Goal: Complete application form: Complete application form

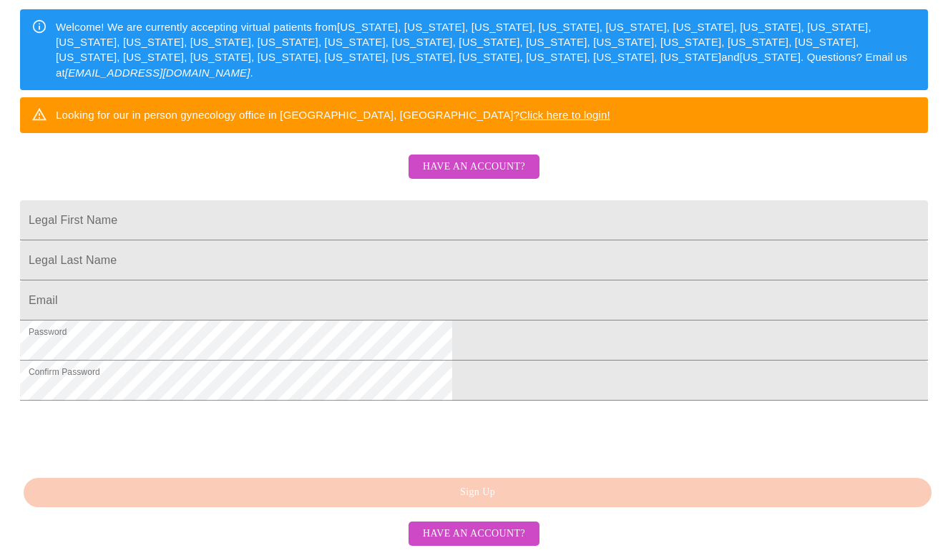
scroll to position [328, 0]
click at [458, 530] on span "Have an account?" at bounding box center [474, 534] width 102 height 18
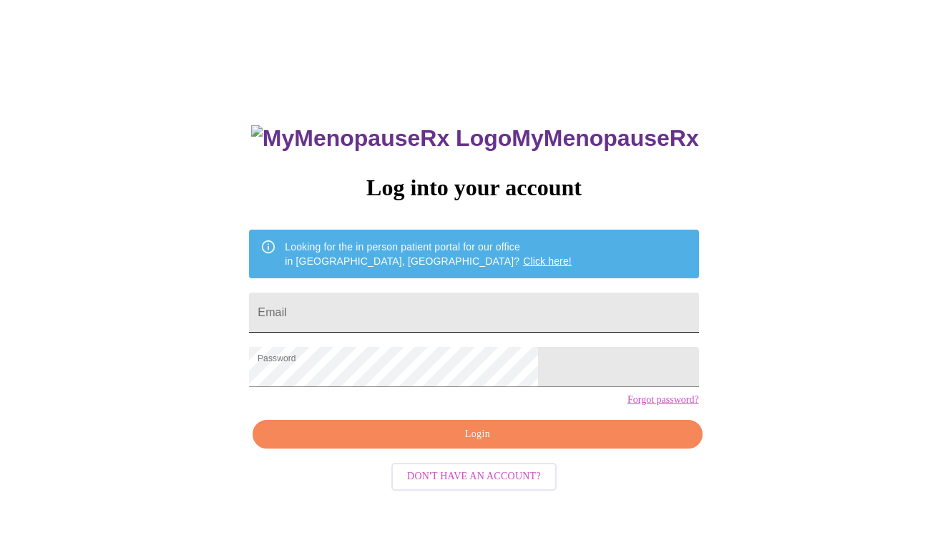
click at [436, 309] on input "Email" at bounding box center [473, 313] width 449 height 40
type input "[EMAIL_ADDRESS][DOMAIN_NAME]"
click at [437, 443] on span "Login" at bounding box center [477, 435] width 416 height 18
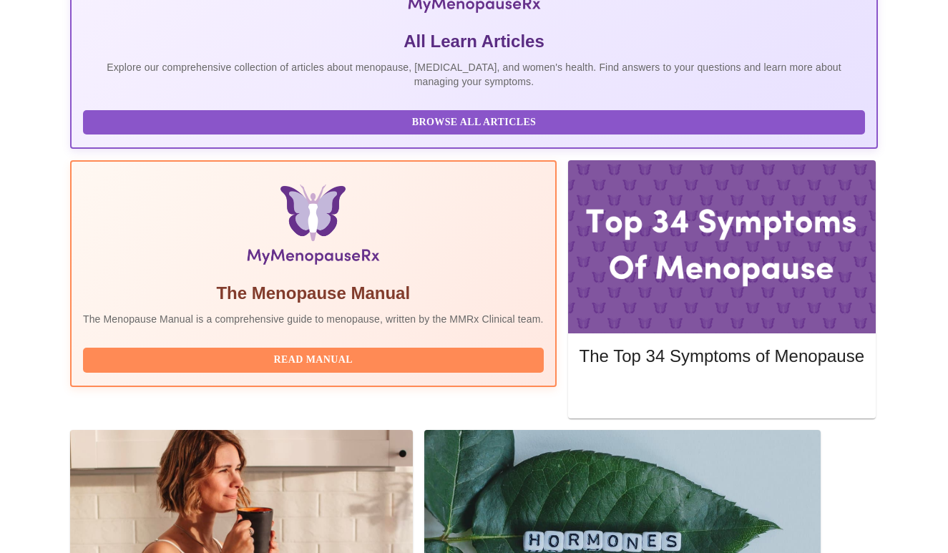
scroll to position [441, 0]
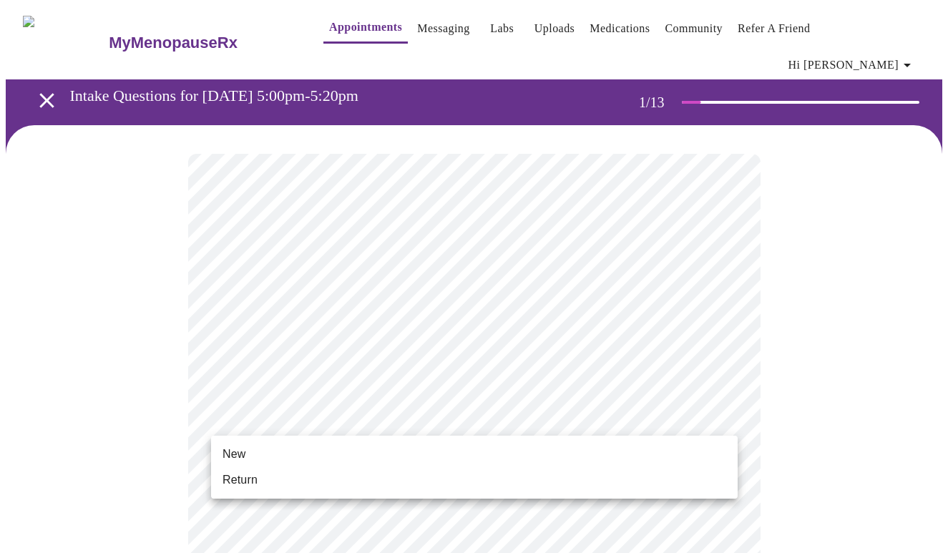
click at [508, 471] on li "Return" at bounding box center [474, 480] width 526 height 26
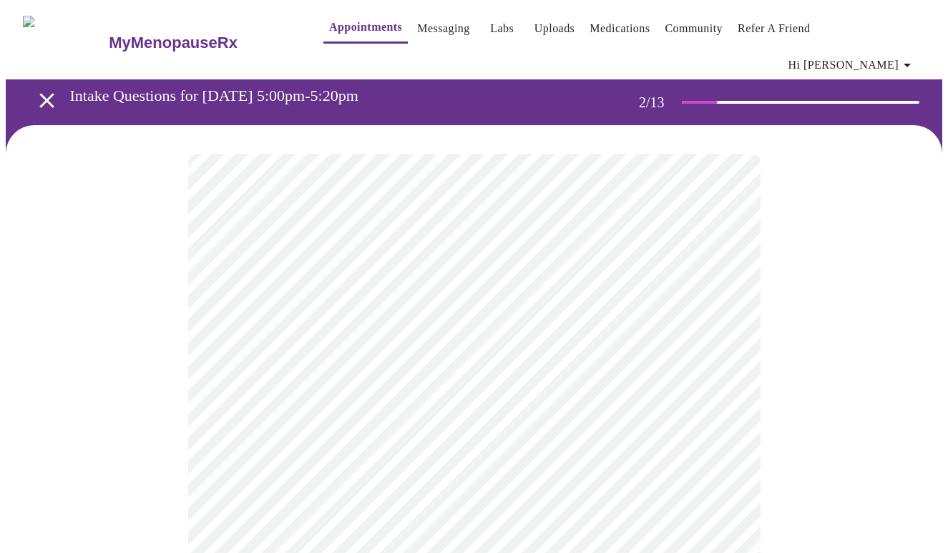
click at [627, 300] on body "MyMenopauseRx Appointments Messaging Labs Uploads Medications Community Refer a…" at bounding box center [474, 446] width 936 height 880
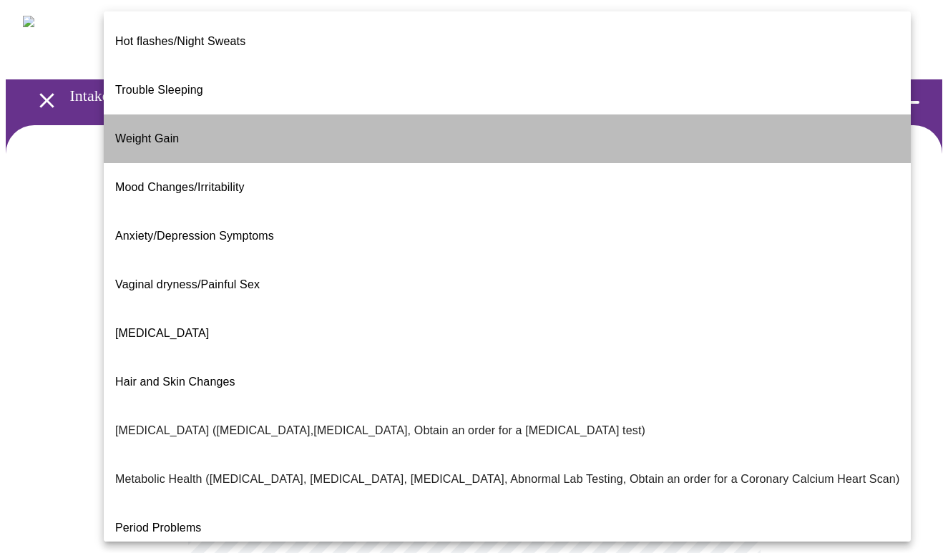
click at [576, 114] on li "Weight Gain" at bounding box center [507, 138] width 807 height 49
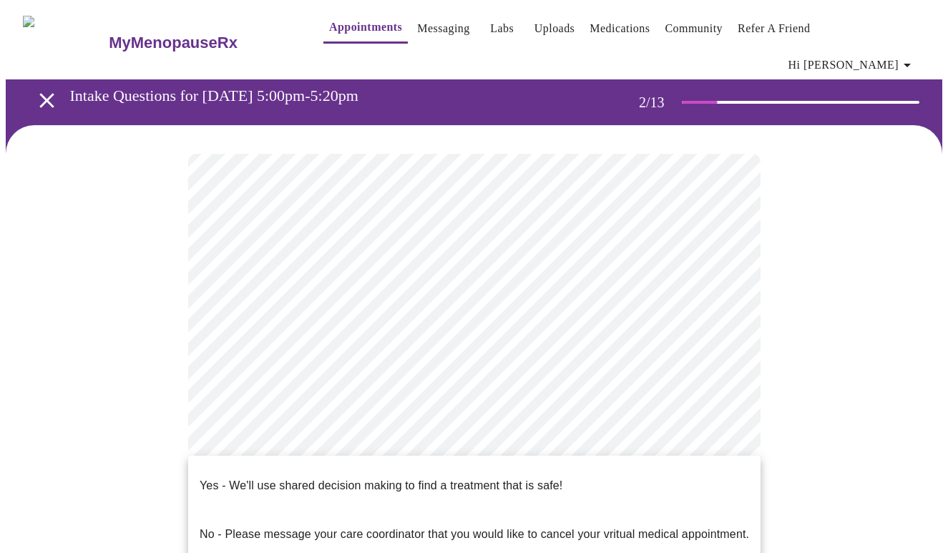
click at [496, 438] on body "MyMenopauseRx Appointments Messaging Labs Uploads Medications Community Refer a…" at bounding box center [474, 441] width 936 height 871
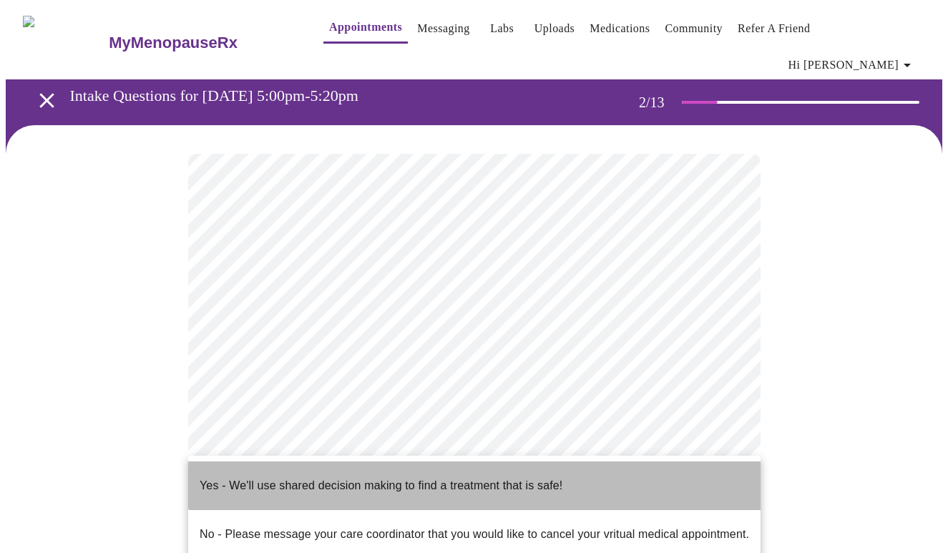
click at [499, 477] on p "Yes - We'll use shared decision making to find a treatment that is safe!" at bounding box center [381, 485] width 363 height 17
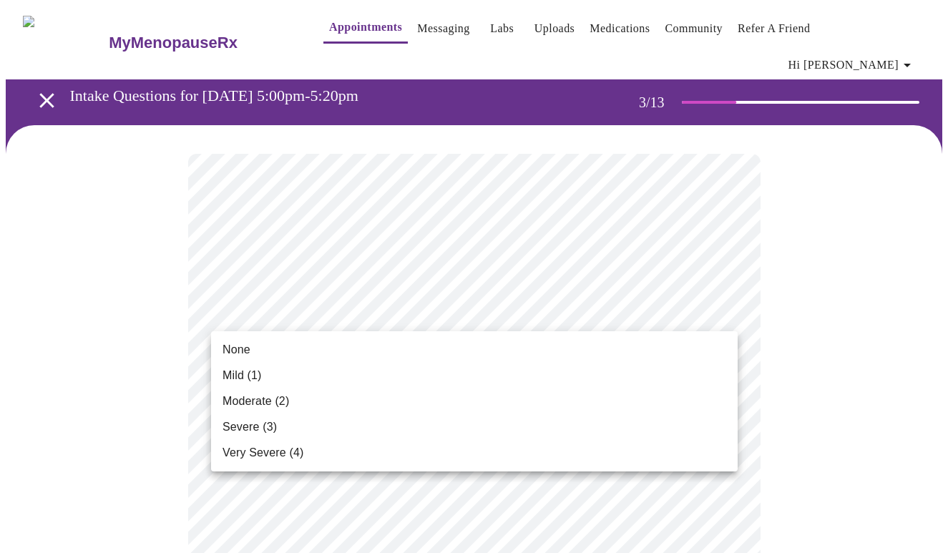
click at [556, 378] on li "Mild (1)" at bounding box center [474, 376] width 526 height 26
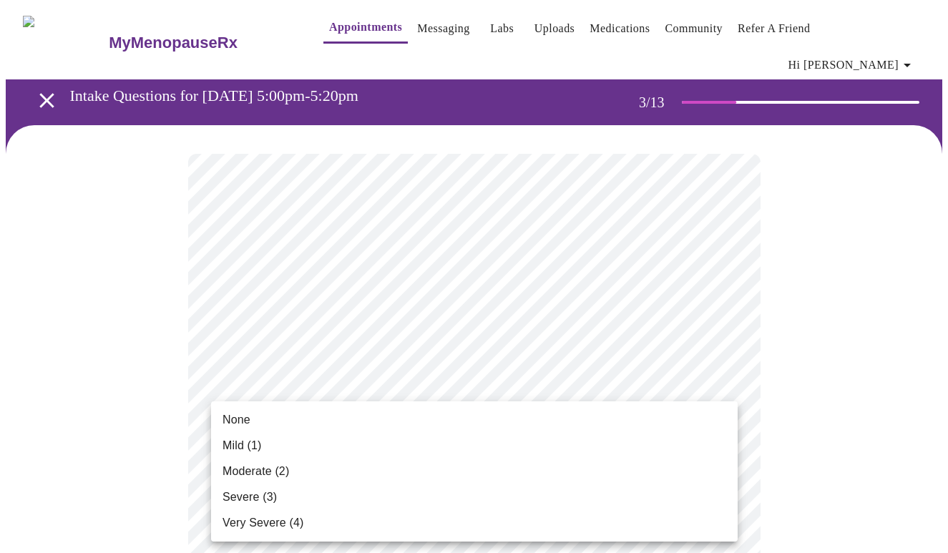
click at [539, 440] on li "Mild (1)" at bounding box center [474, 446] width 526 height 26
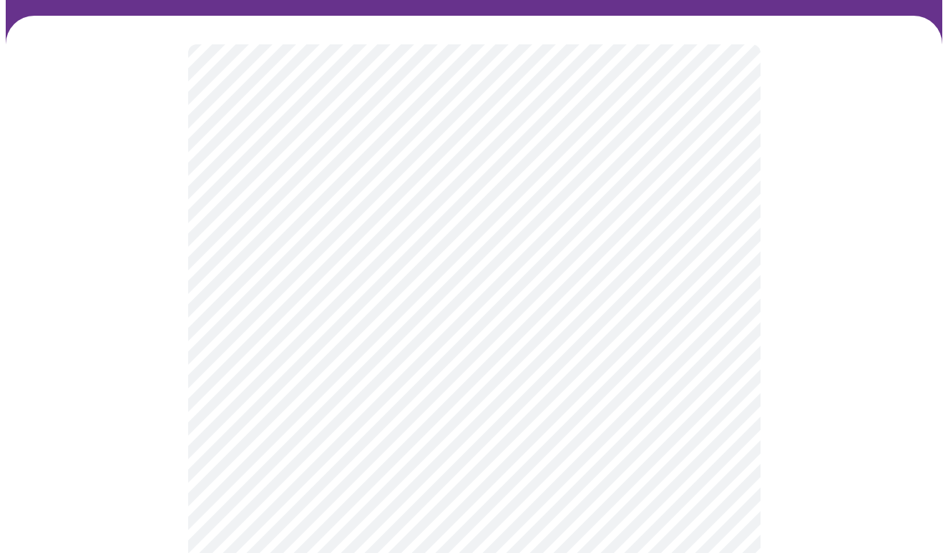
scroll to position [130, 0]
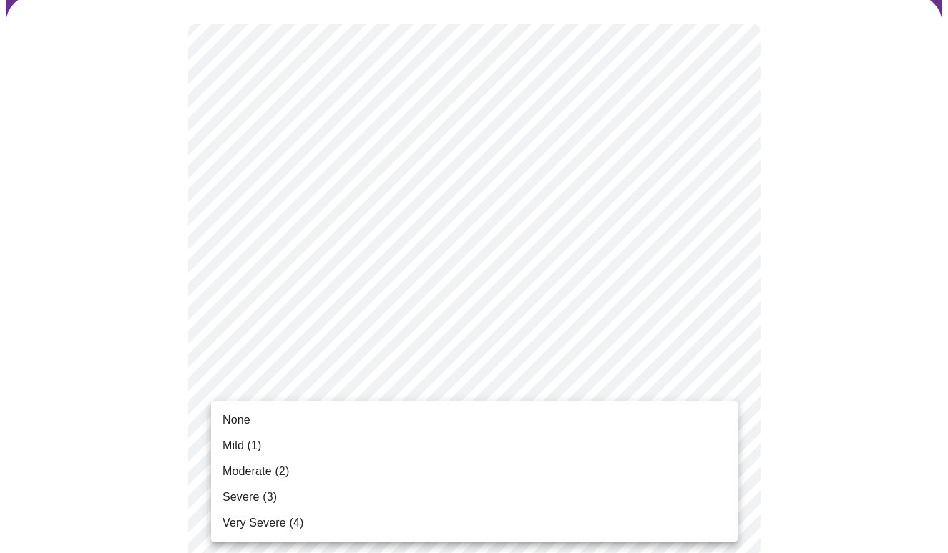
click at [514, 471] on li "Moderate (2)" at bounding box center [474, 471] width 526 height 26
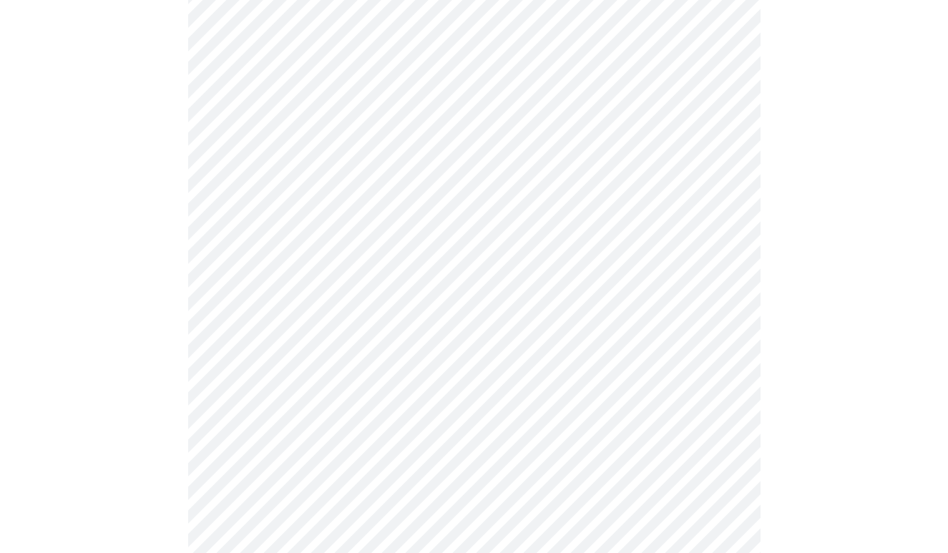
scroll to position [237, 0]
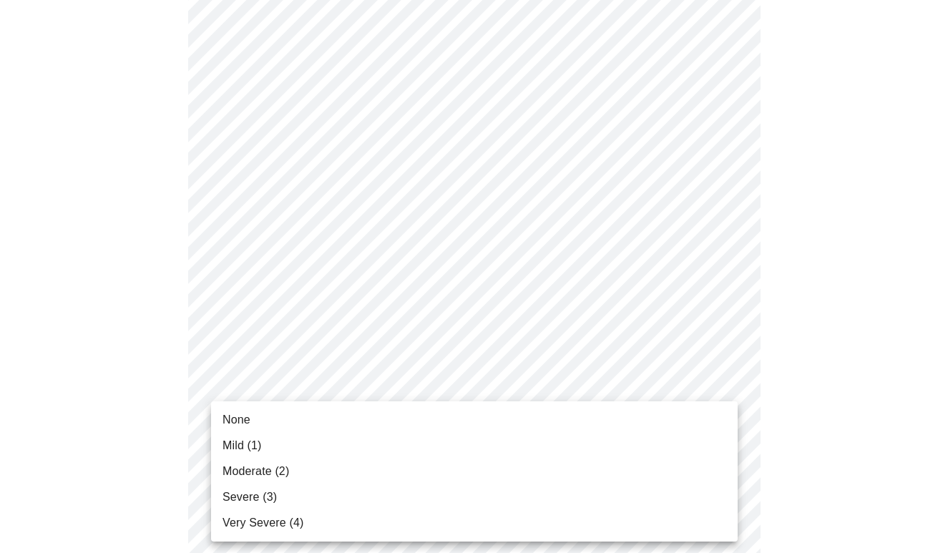
click at [502, 438] on li "Mild (1)" at bounding box center [474, 446] width 526 height 26
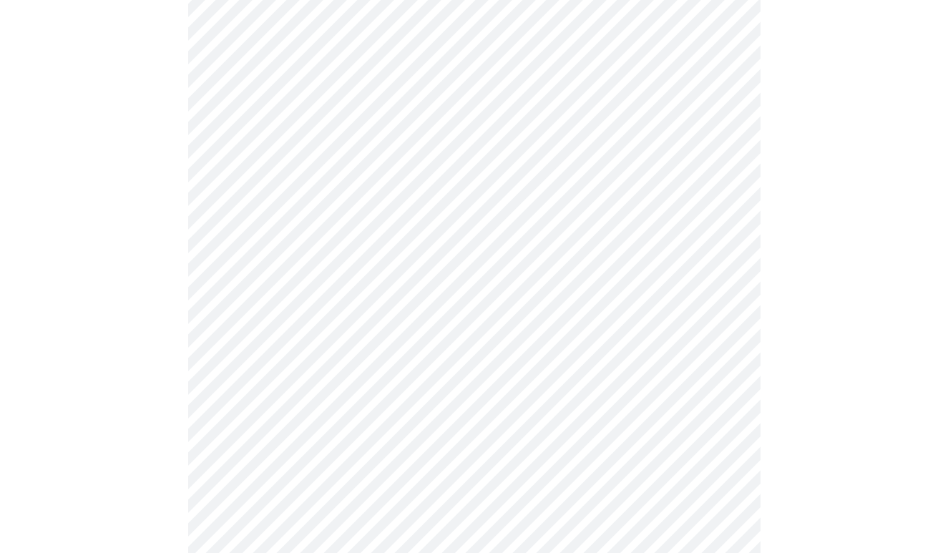
scroll to position [394, 0]
click at [501, 356] on body "MyMenopauseRx Appointments Messaging Labs Uploads Medications Community Refer a…" at bounding box center [474, 533] width 936 height 1842
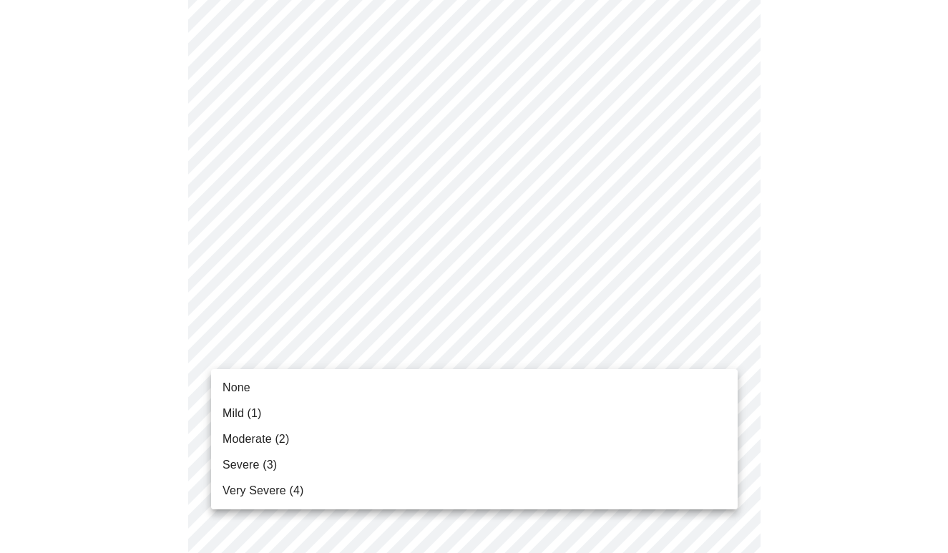
click at [492, 411] on li "Mild (1)" at bounding box center [474, 414] width 526 height 26
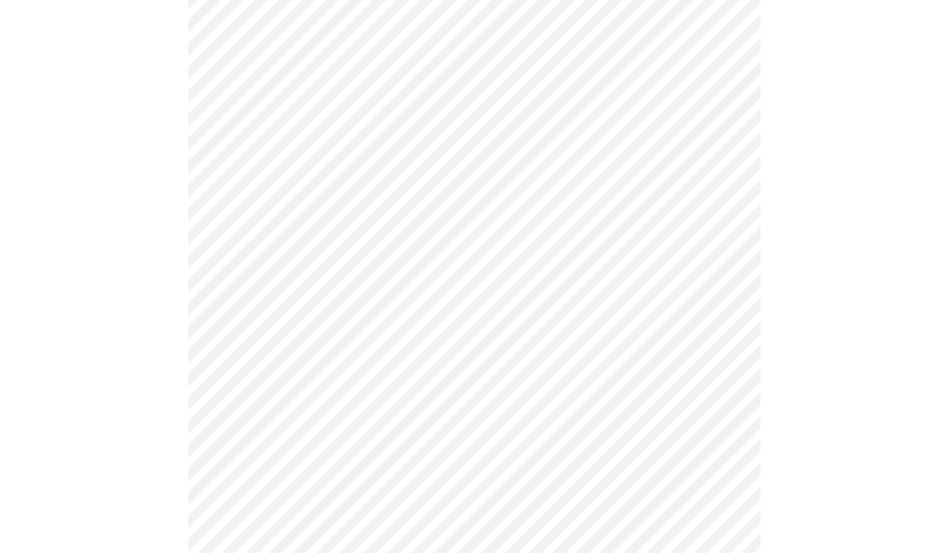
scroll to position [458, 0]
click at [489, 290] on body "MyMenopauseRx Appointments Messaging Labs Uploads Medications Community Refer a…" at bounding box center [474, 459] width 936 height 1822
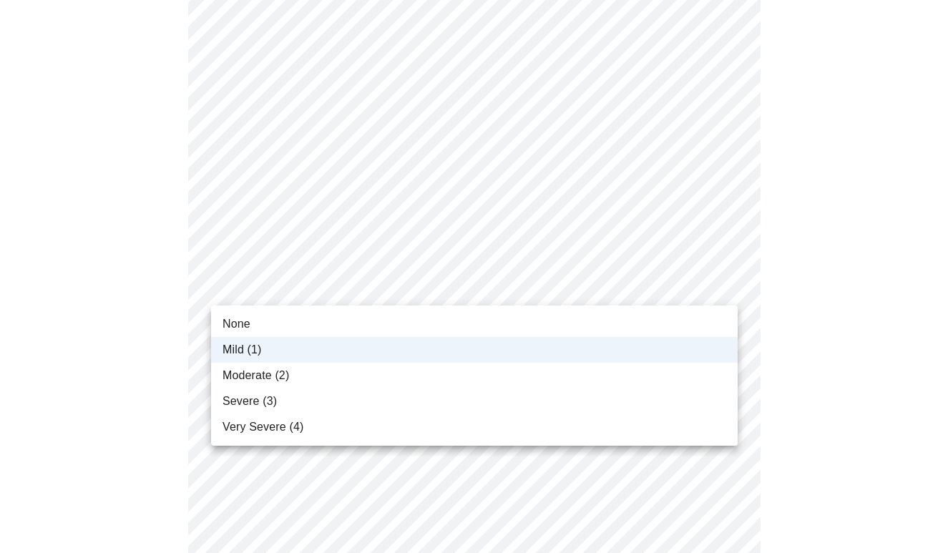
click at [476, 311] on li "None" at bounding box center [474, 324] width 526 height 26
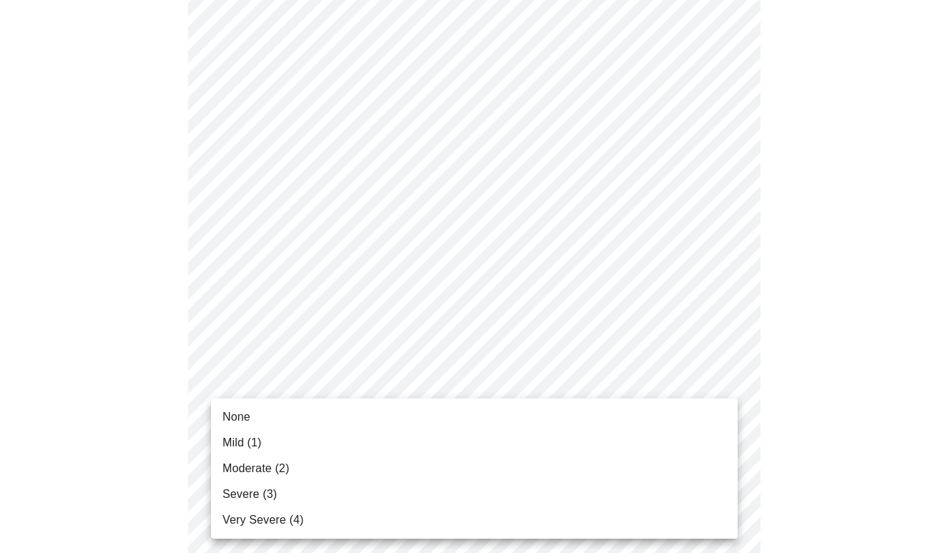
click at [474, 381] on body "MyMenopauseRx Appointments Messaging Labs Uploads Medications Community Refer a…" at bounding box center [474, 459] width 936 height 1822
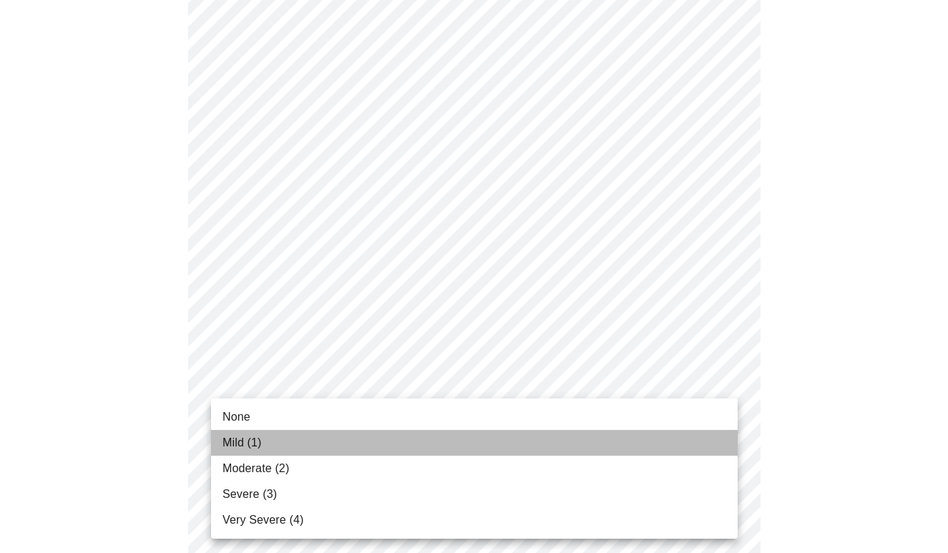
click at [451, 443] on li "Mild (1)" at bounding box center [474, 443] width 526 height 26
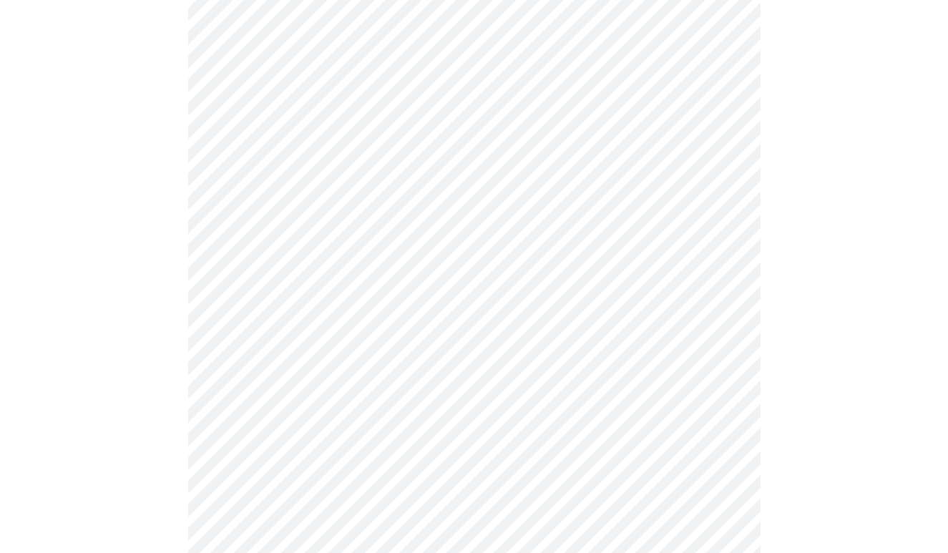
scroll to position [583, 0]
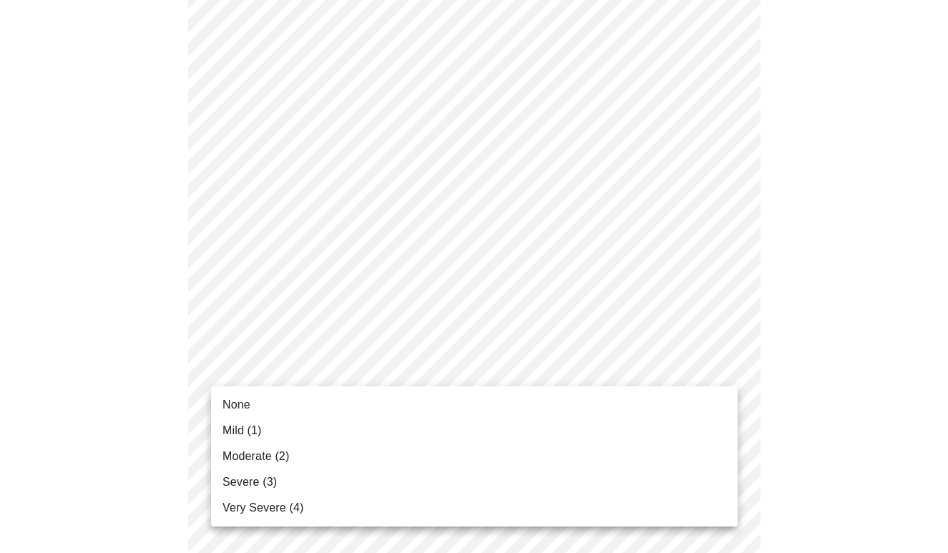
click at [459, 370] on body "MyMenopauseRx Appointments Messaging Labs Uploads Medications Community Refer a…" at bounding box center [474, 324] width 936 height 1802
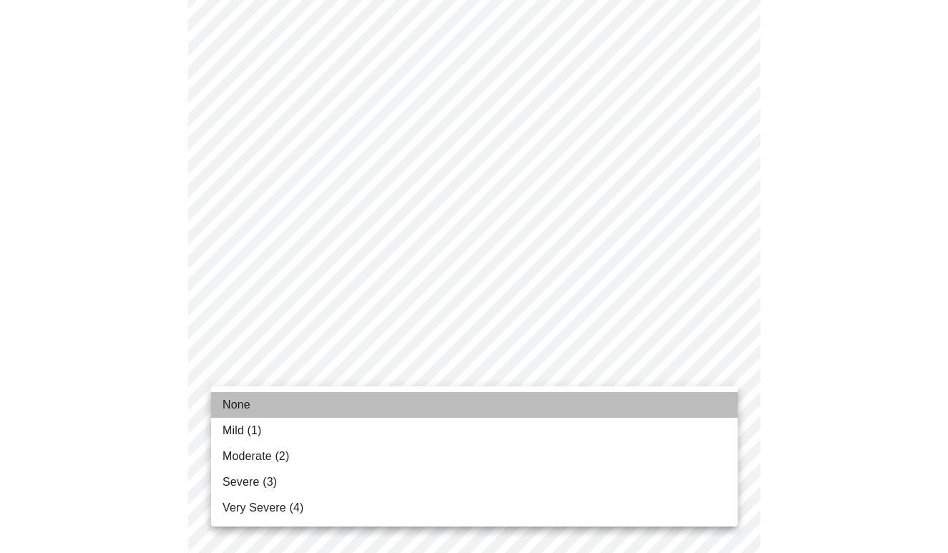
click at [449, 408] on li "None" at bounding box center [474, 405] width 526 height 26
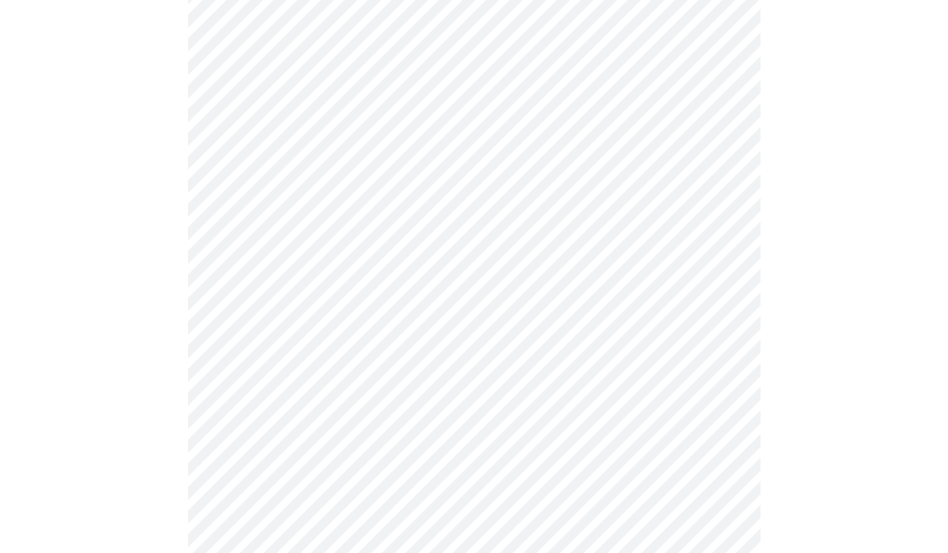
scroll to position [650, 0]
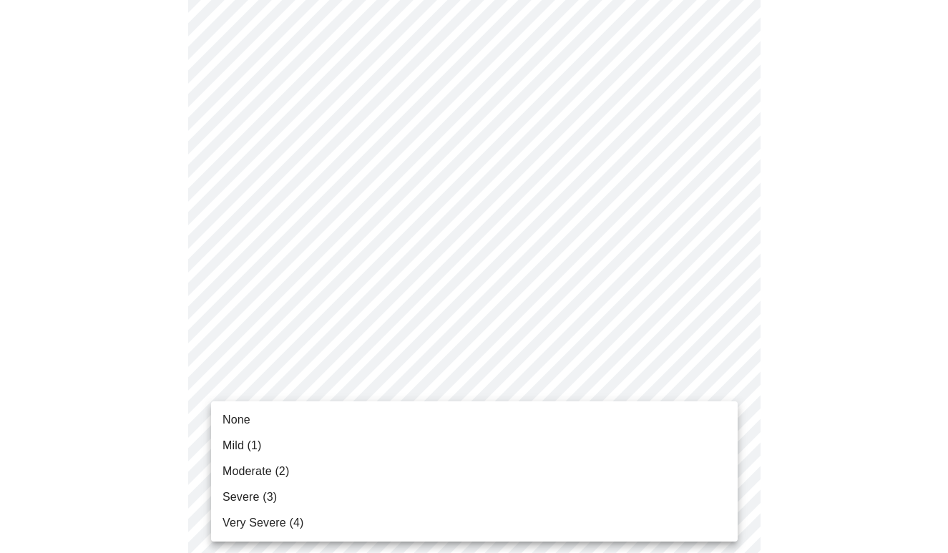
click at [446, 413] on body "MyMenopauseRx Appointments Messaging Labs Uploads Medications Community Refer a…" at bounding box center [474, 247] width 936 height 1782
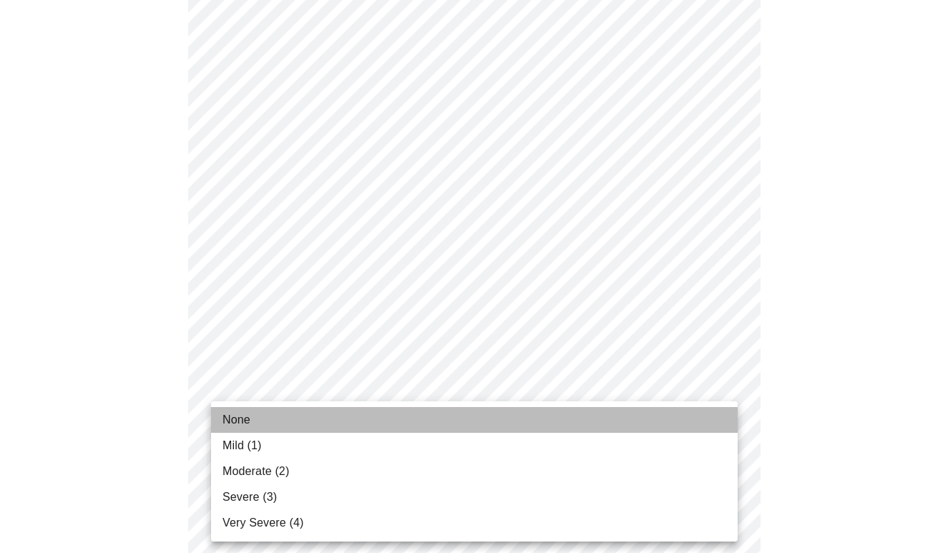
click at [445, 418] on li "None" at bounding box center [474, 420] width 526 height 26
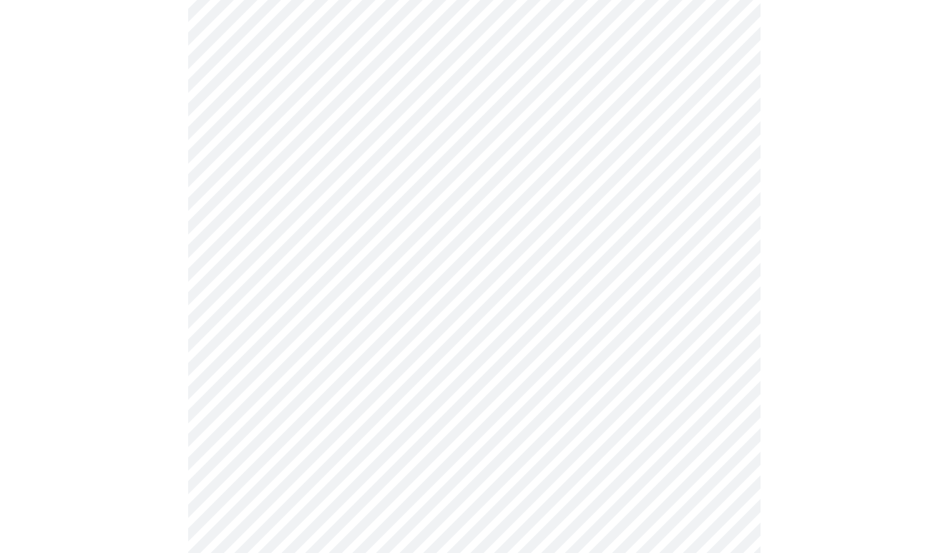
scroll to position [742, 0]
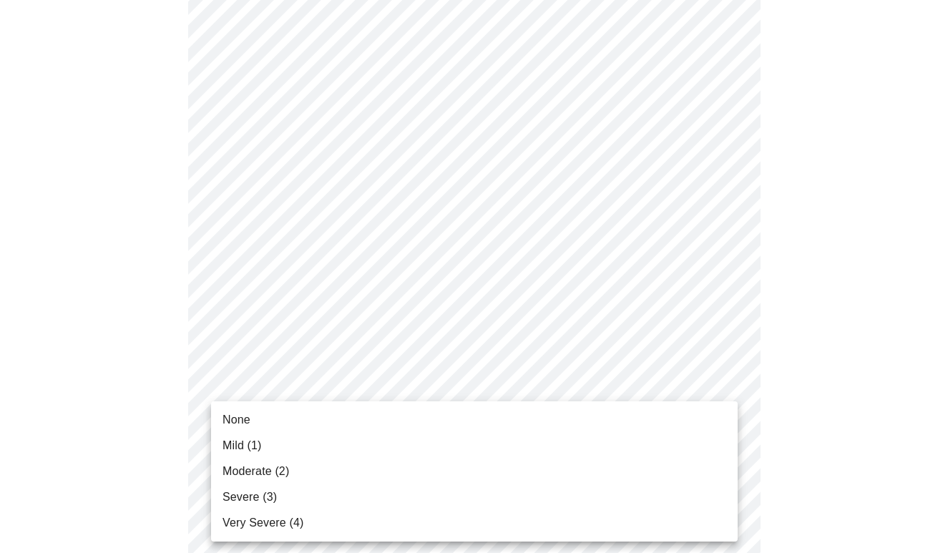
click at [446, 431] on body "MyMenopauseRx Appointments Messaging Labs Uploads Medications Community Refer a…" at bounding box center [474, 144] width 936 height 1762
click at [441, 446] on li "Mild (1)" at bounding box center [474, 446] width 526 height 26
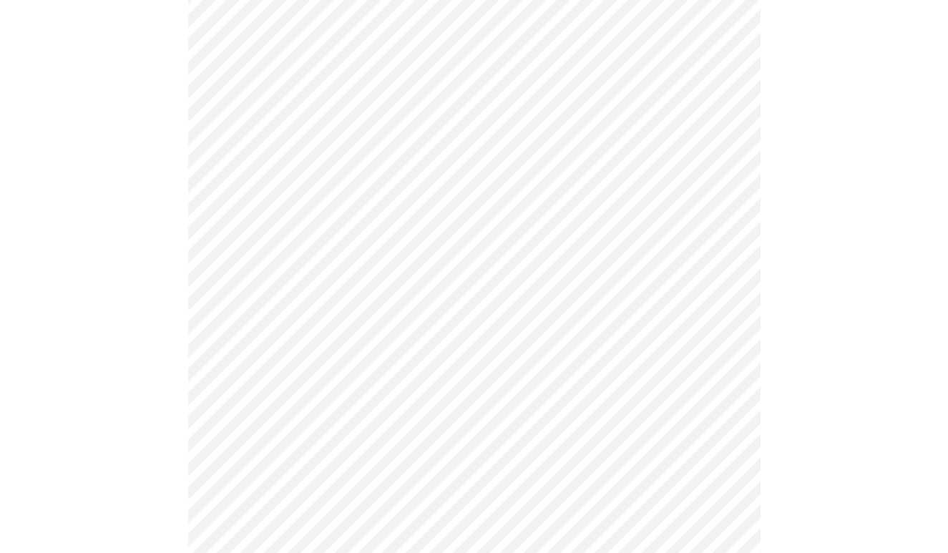
scroll to position [900, 0]
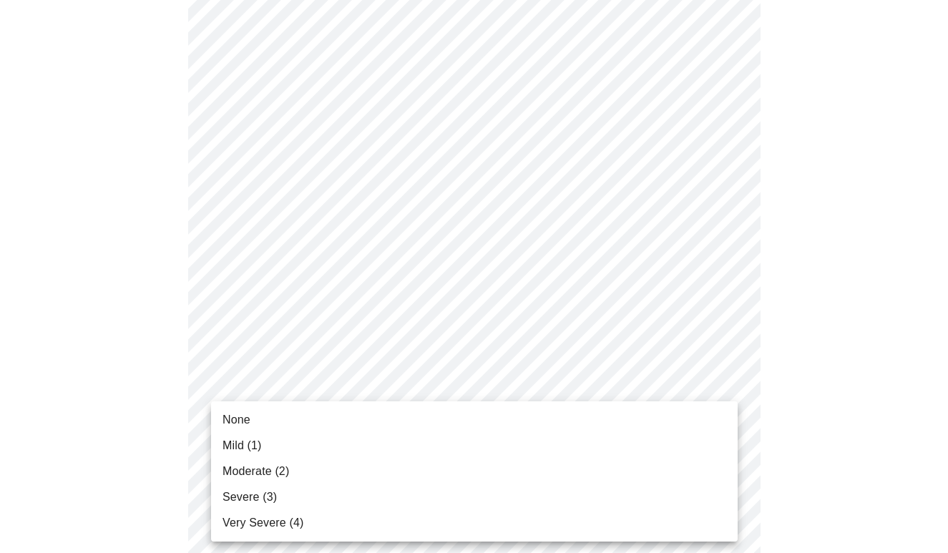
click at [441, 433] on li "Mild (1)" at bounding box center [474, 446] width 526 height 26
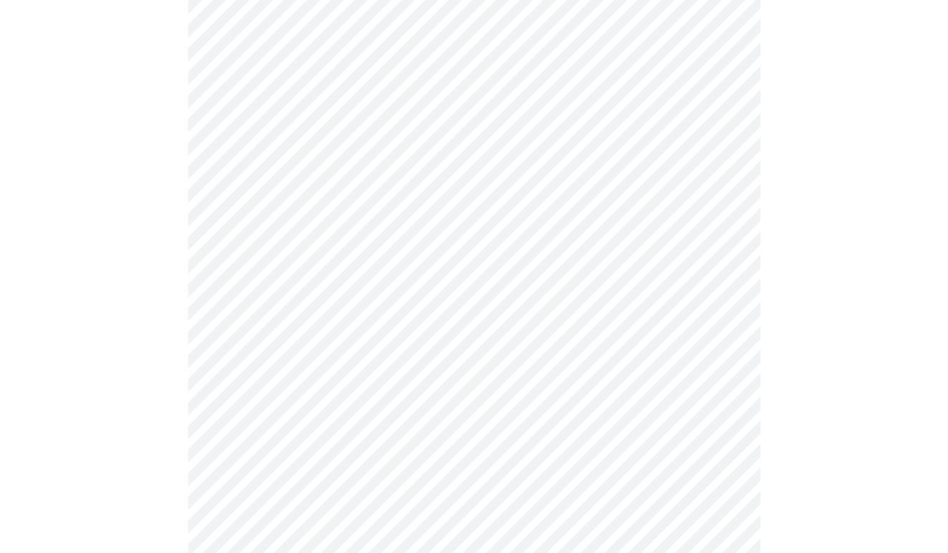
scroll to position [1001, 0]
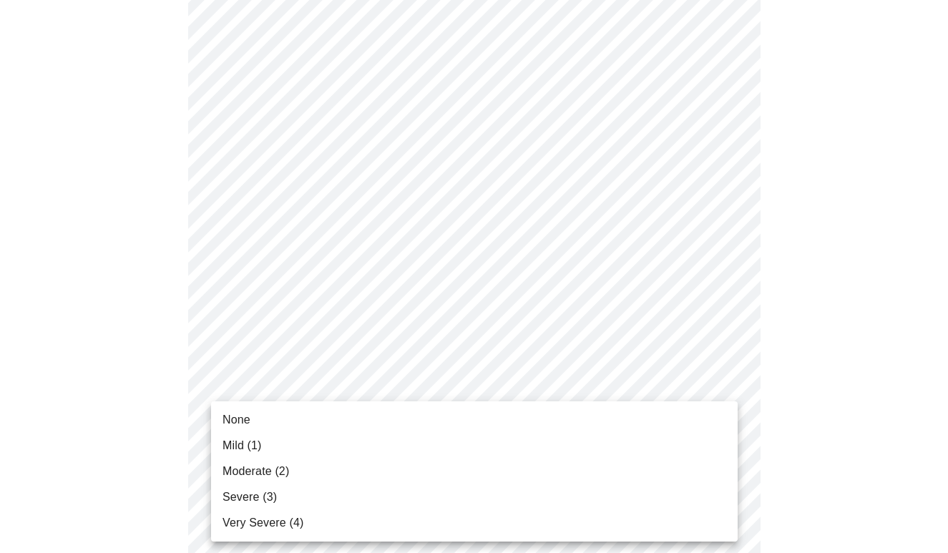
click at [435, 471] on li "Moderate (2)" at bounding box center [474, 471] width 526 height 26
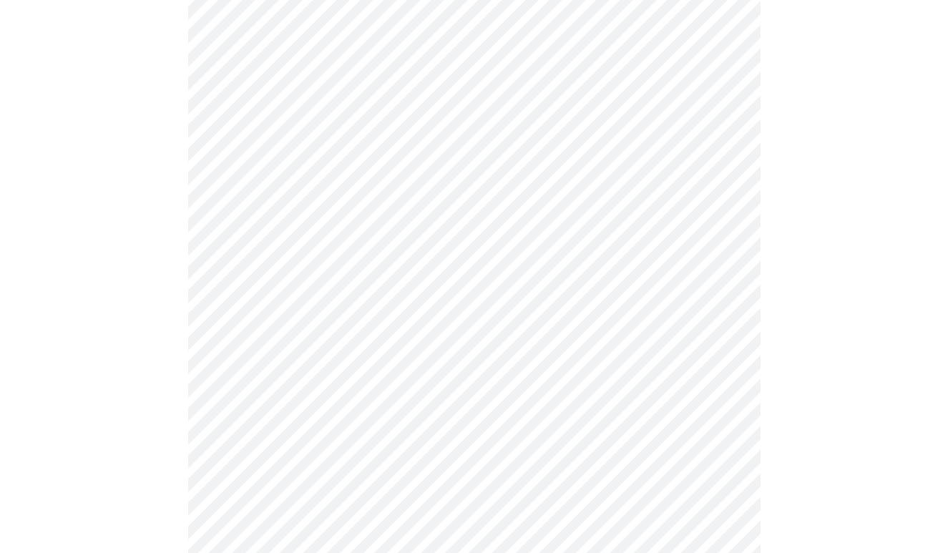
scroll to position [479, 0]
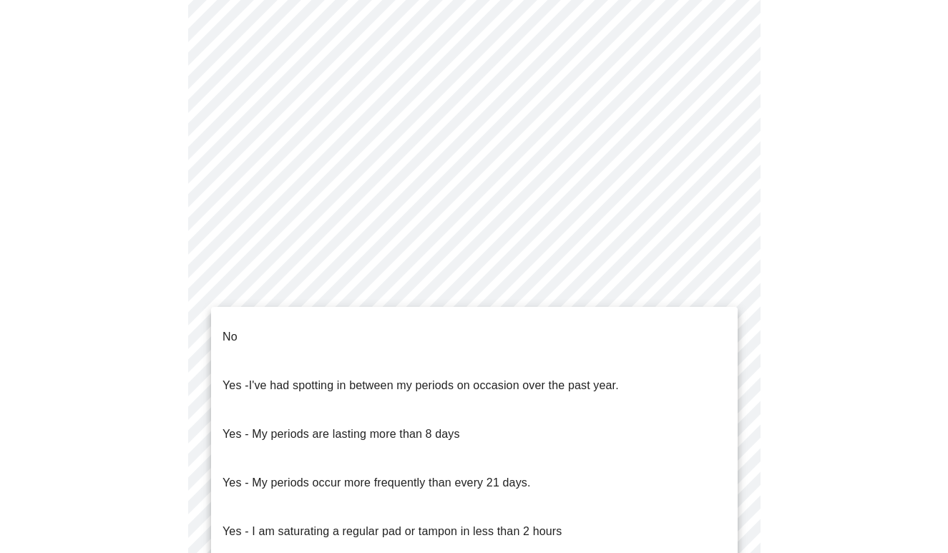
click at [385, 388] on body "MyMenopauseRx Appointments Messaging Labs Uploads Medications Community Refer a…" at bounding box center [474, 243] width 936 height 1432
click at [351, 333] on li "No" at bounding box center [474, 337] width 526 height 49
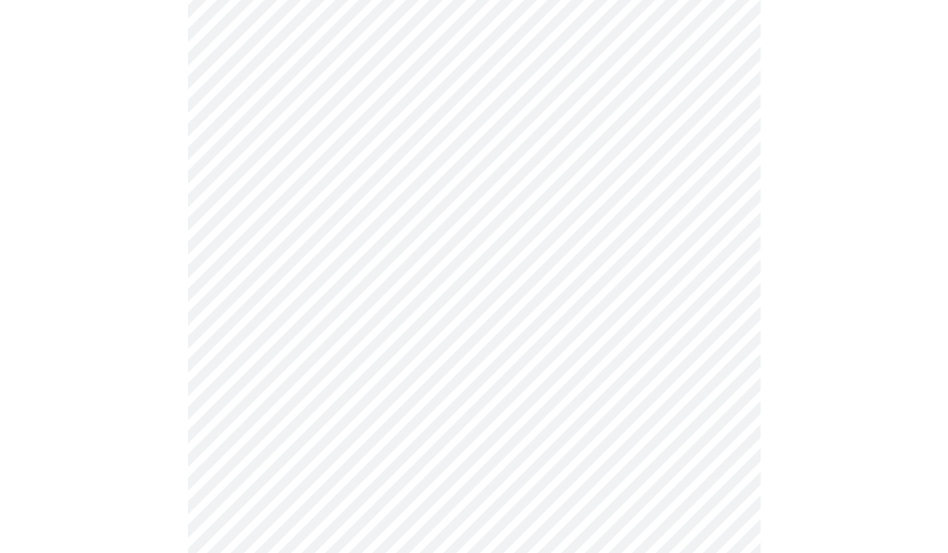
click at [360, 490] on body "MyMenopauseRx Appointments Messaging Labs Uploads Medications Community Refer a…" at bounding box center [474, 238] width 936 height 1423
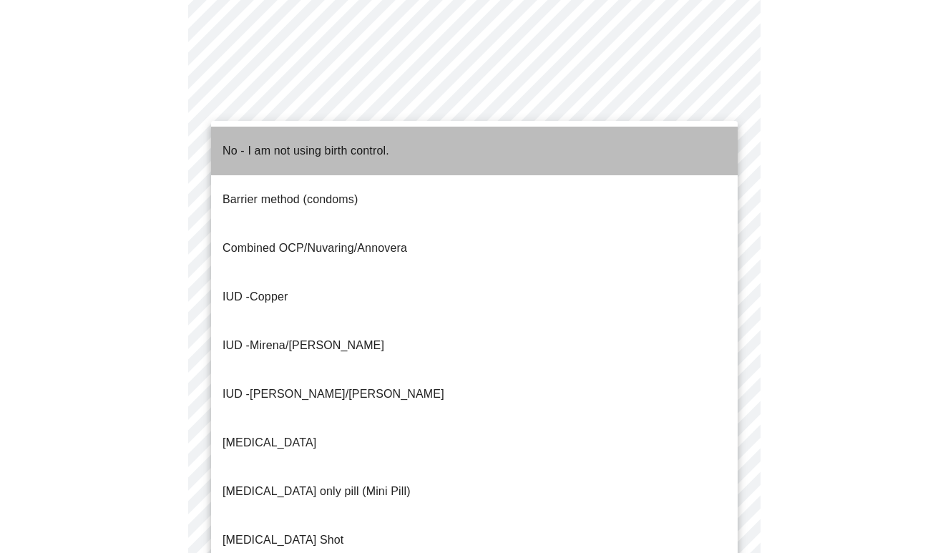
click at [339, 148] on span "No - I am not using birth control." at bounding box center [305, 151] width 167 height 40
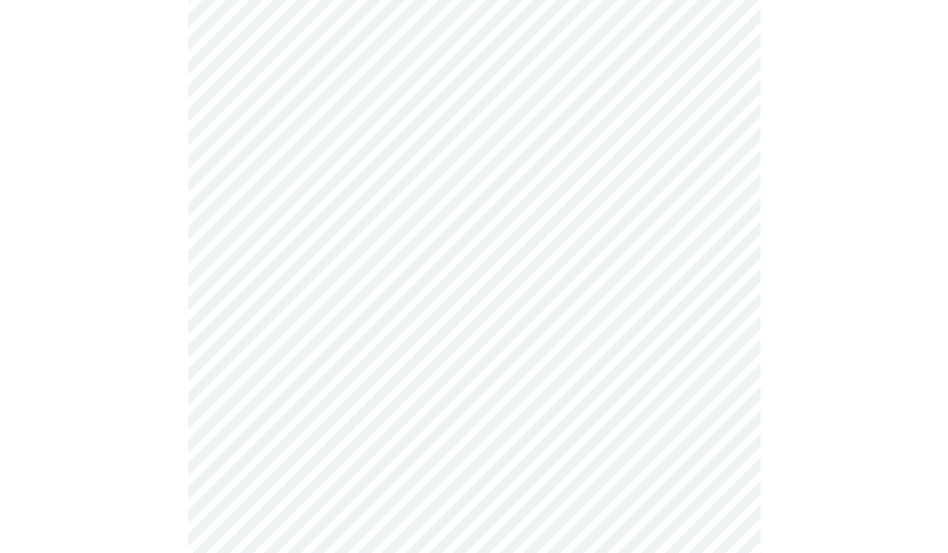
scroll to position [730, 0]
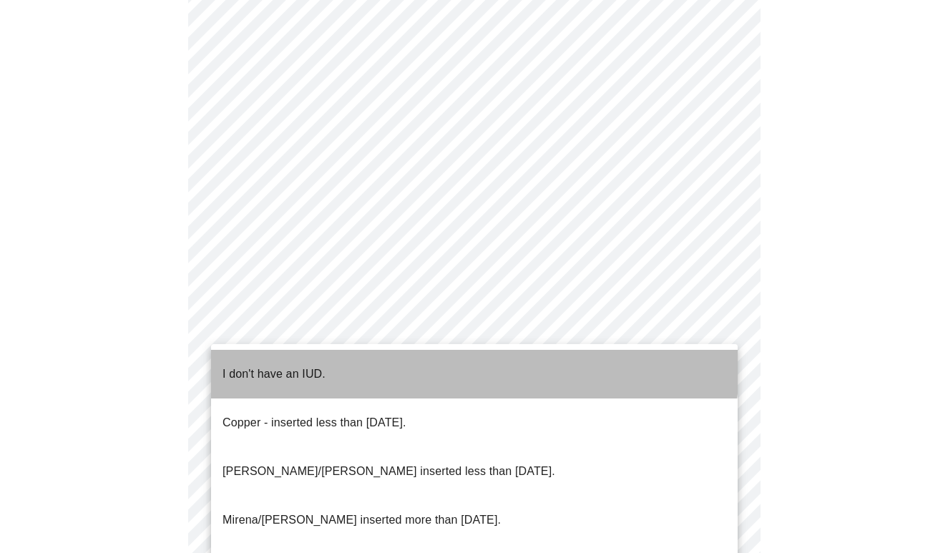
click at [344, 360] on li "I don't have an IUD." at bounding box center [474, 374] width 526 height 49
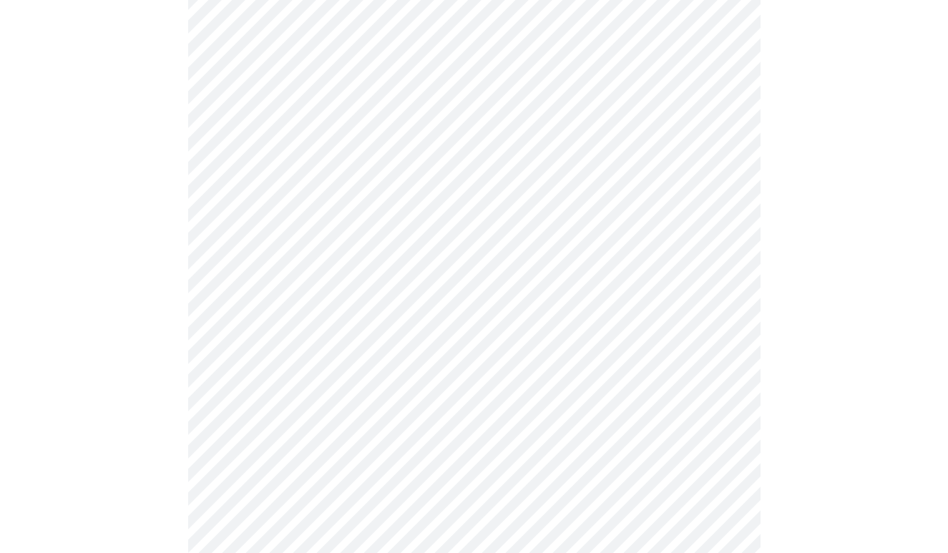
scroll to position [817, 0]
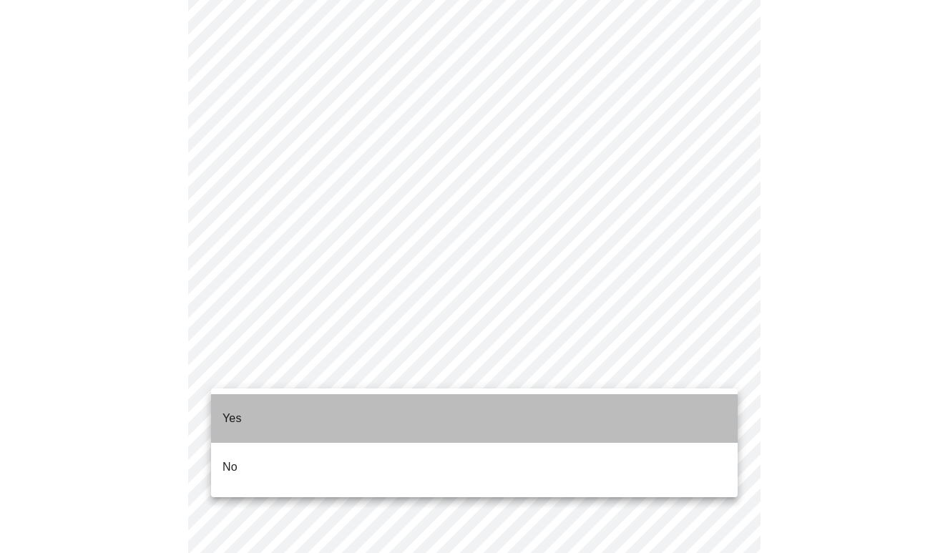
click at [329, 402] on li "Yes" at bounding box center [474, 418] width 526 height 49
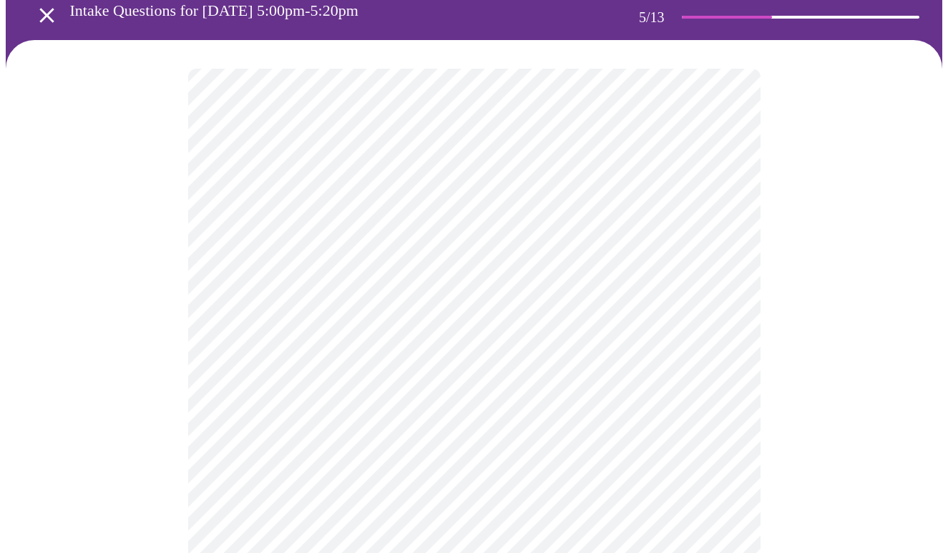
scroll to position [87, 0]
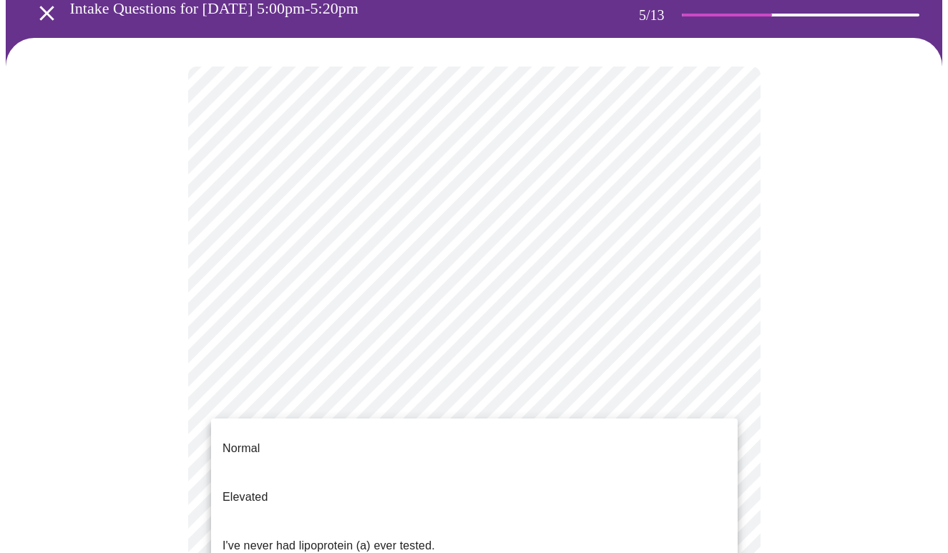
click at [647, 417] on body "MyMenopauseRx Appointments Messaging Labs Uploads Medications Community Refer a…" at bounding box center [474, 456] width 936 height 1077
click at [634, 523] on li "I've never had lipoprotein (a) ever tested." at bounding box center [474, 545] width 526 height 49
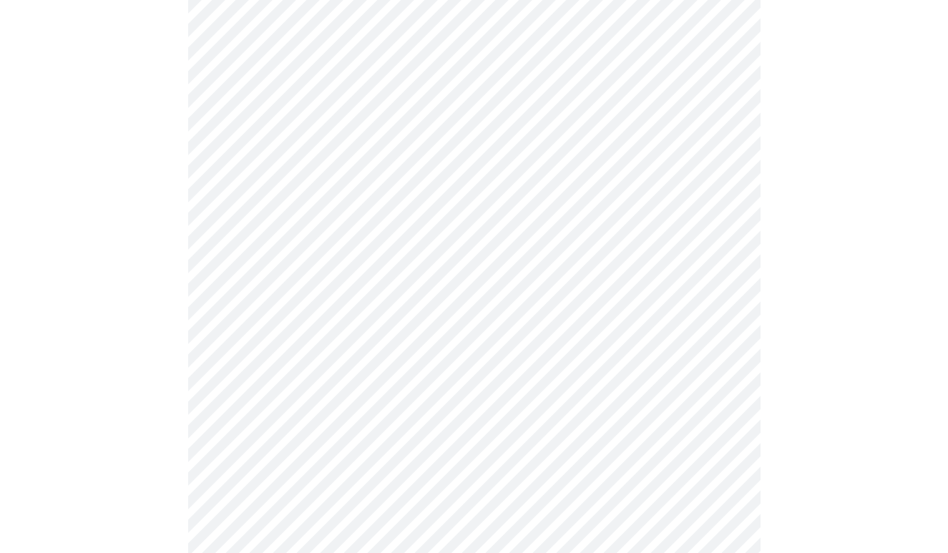
scroll to position [3723, 0]
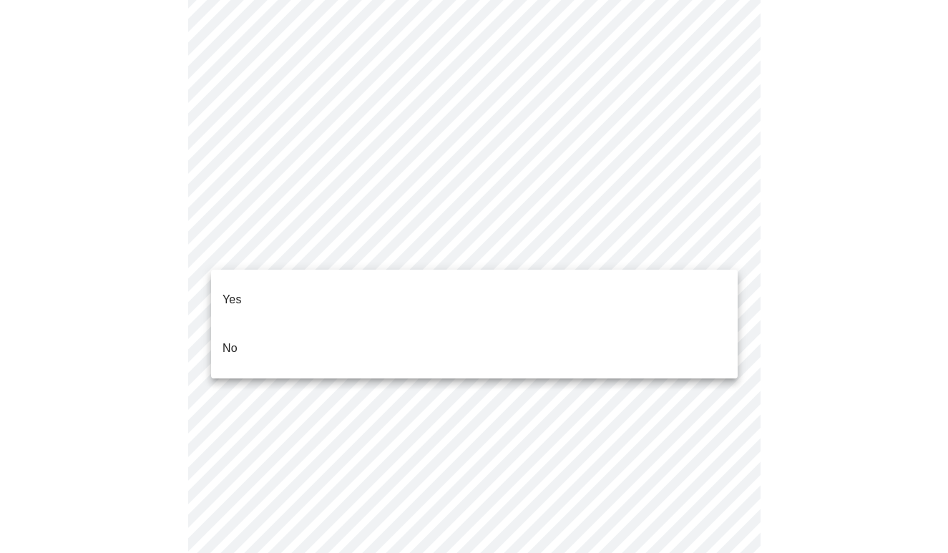
click at [622, 343] on li "No" at bounding box center [474, 348] width 526 height 49
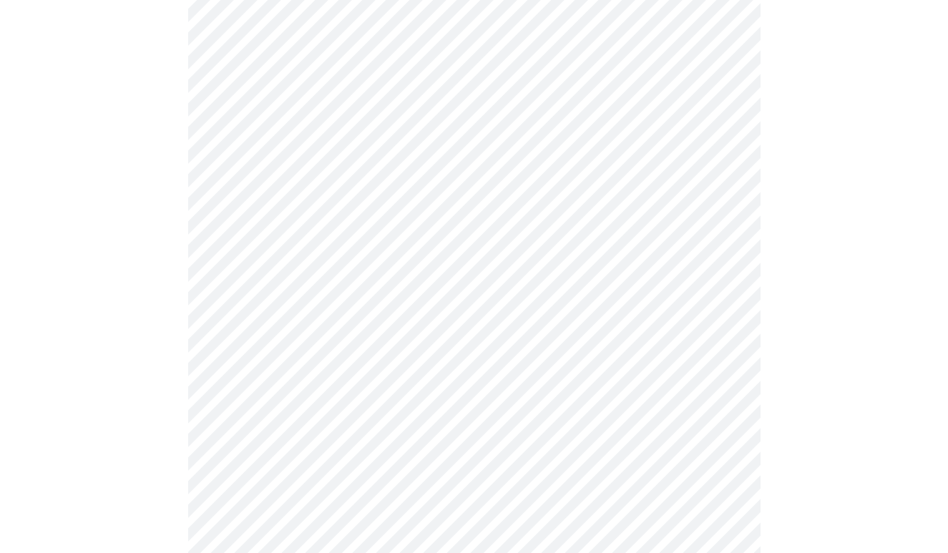
scroll to position [824, 0]
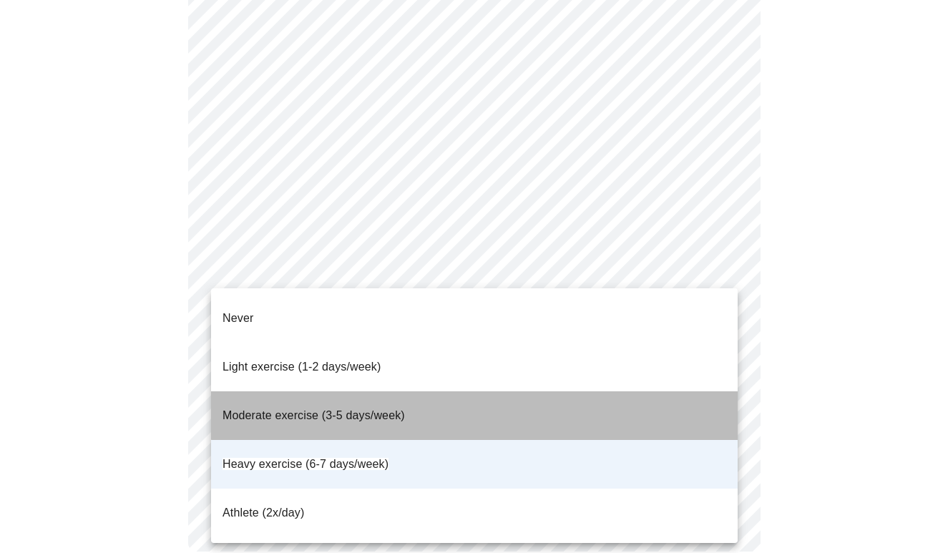
click at [660, 391] on li "Moderate exercise (3-5 days/week)" at bounding box center [474, 415] width 526 height 49
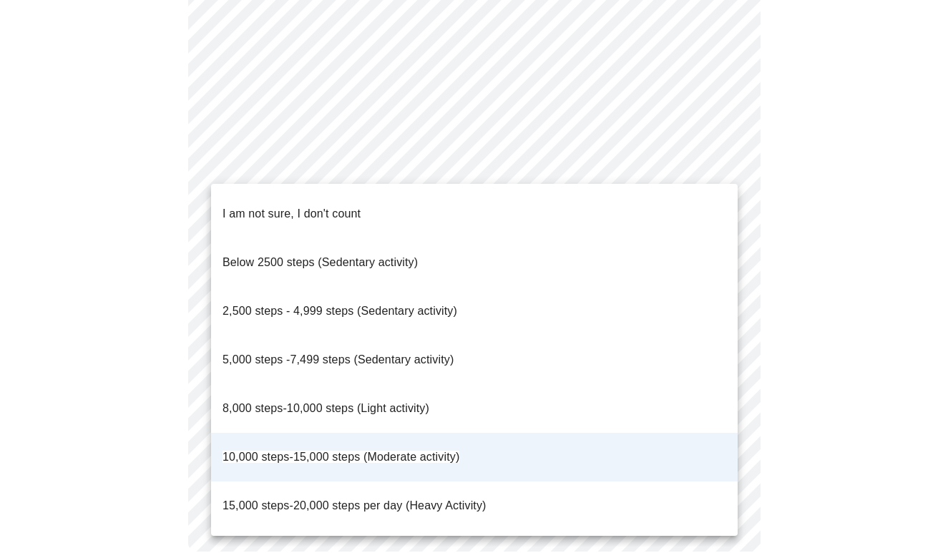
click at [609, 384] on li "8,000 steps-10,000 steps (Light activity)" at bounding box center [474, 408] width 526 height 49
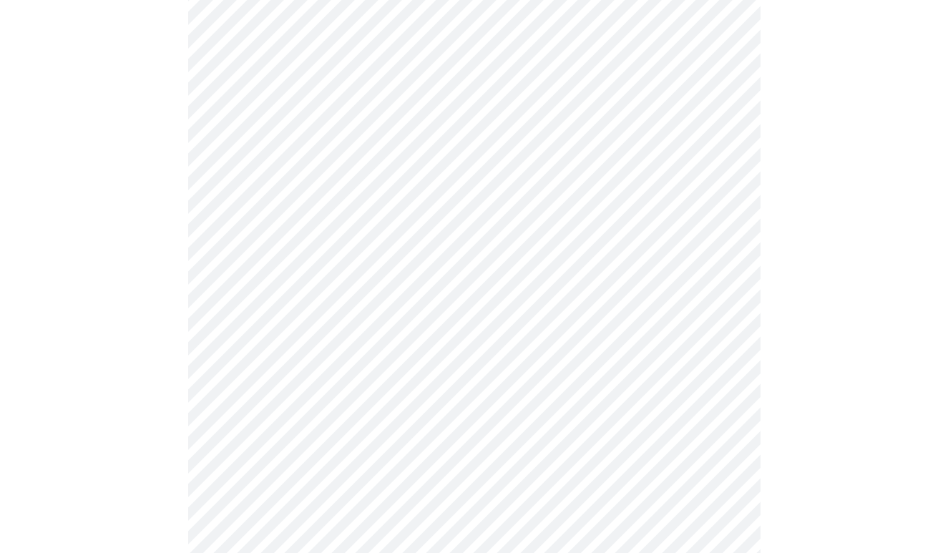
scroll to position [1340, 0]
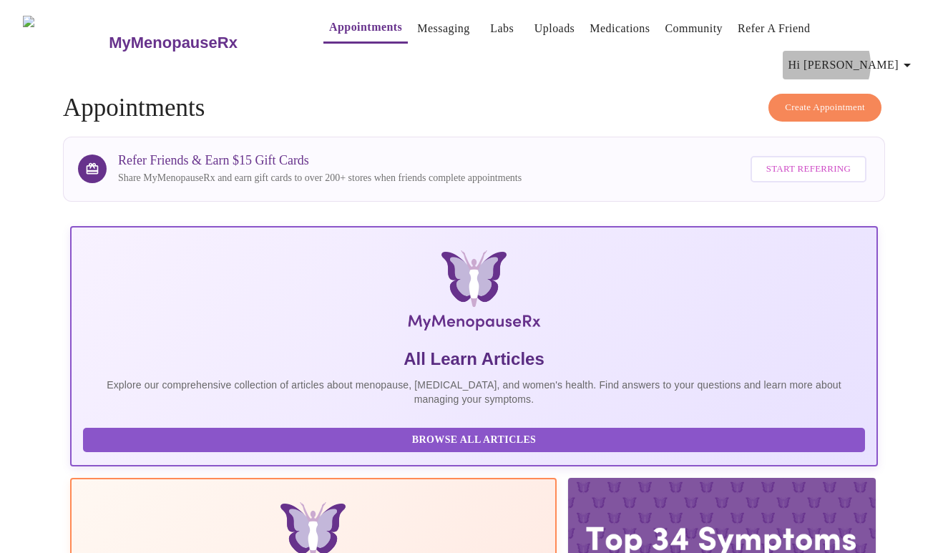
click at [874, 55] on span "Hi [PERSON_NAME]" at bounding box center [851, 65] width 127 height 20
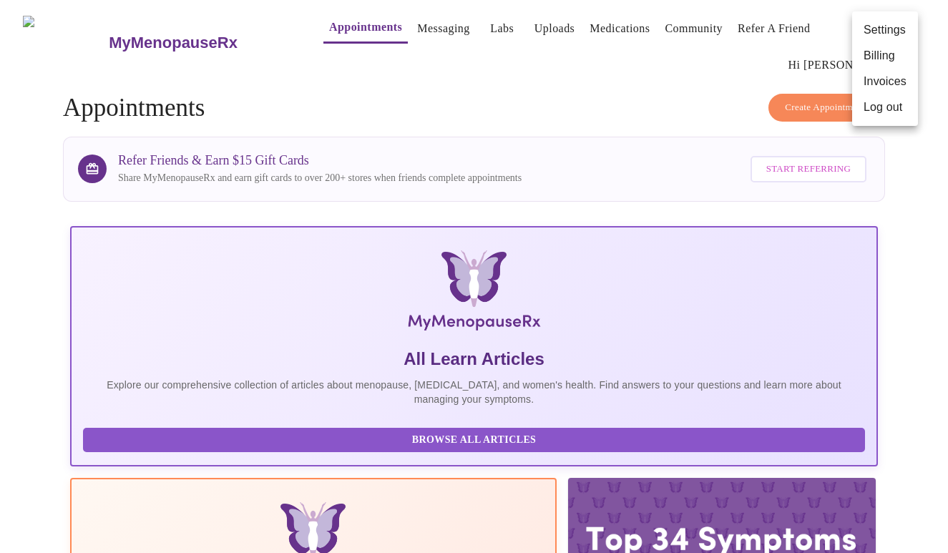
click at [878, 113] on li "Log out" at bounding box center [885, 107] width 66 height 26
